Goal: Understand process/instructions: Learn how to perform a task or action

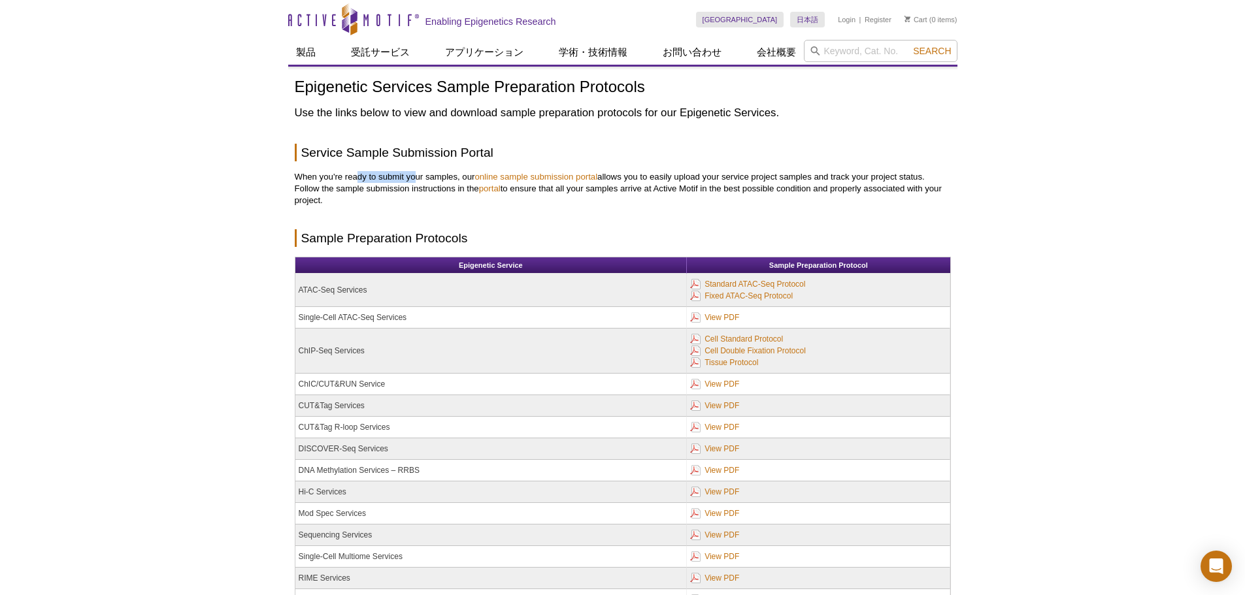
drag, startPoint x: 415, startPoint y: 171, endPoint x: 359, endPoint y: 168, distance: 56.3
click at [359, 168] on div "Epigenetic Services Sample Preparation Protocols Use the links below to view an…" at bounding box center [623, 366] width 656 height 576
click at [357, 165] on div "Epigenetic Services Sample Preparation Protocols Use the links below to view an…" at bounding box center [623, 366] width 656 height 576
click at [389, 191] on p "When you're ready to submit your samples, our online sample submission portal a…" at bounding box center [623, 188] width 656 height 35
drag, startPoint x: 349, startPoint y: 197, endPoint x: 299, endPoint y: 154, distance: 65.8
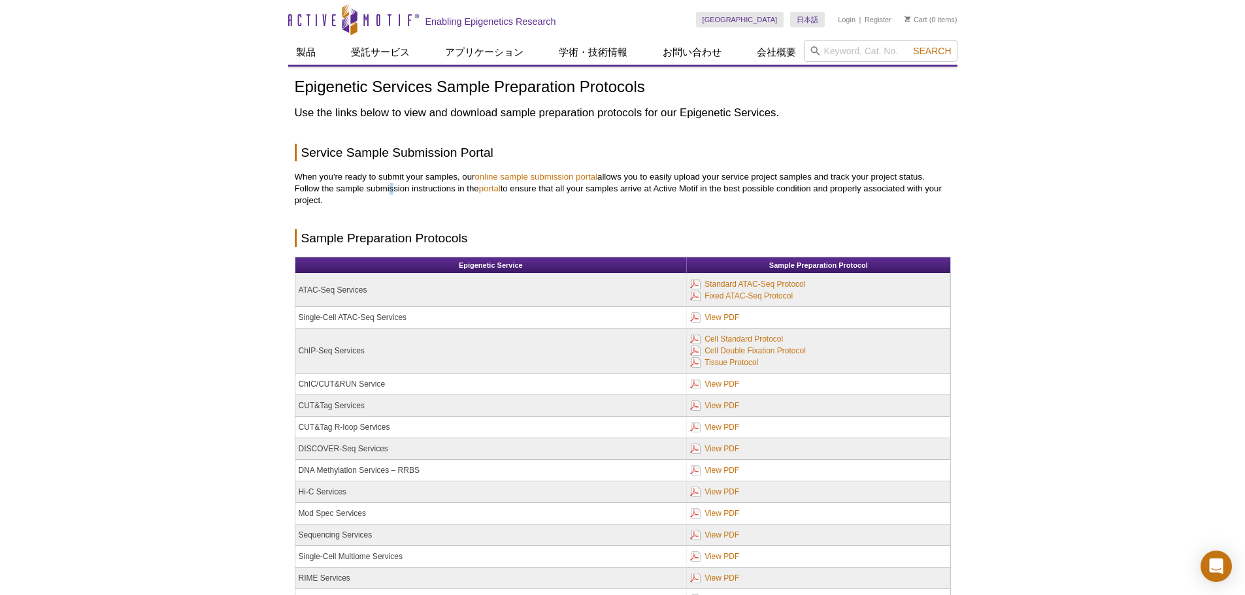
click at [299, 154] on div "Epigenetic Services Sample Preparation Protocols Use the links below to view an…" at bounding box center [623, 366] width 656 height 576
click at [322, 183] on p "When you're ready to submit your samples, our online sample submission portal a…" at bounding box center [623, 188] width 656 height 35
drag, startPoint x: 332, startPoint y: 199, endPoint x: 303, endPoint y: 150, distance: 57.4
click at [303, 150] on div "Epigenetic Services Sample Preparation Protocols Use the links below to view an…" at bounding box center [623, 366] width 656 height 576
click at [350, 186] on p "When you're ready to submit your samples, our online sample submission portal a…" at bounding box center [623, 188] width 656 height 35
